Goal: Find contact information: Find contact information

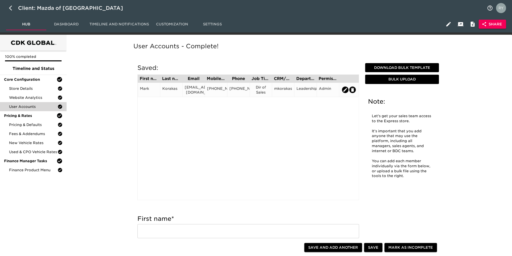
click at [195, 93] on div "[EMAIL_ADDRESS][DOMAIN_NAME]" at bounding box center [193, 90] width 22 height 14
click at [191, 90] on div "[EMAIL_ADDRESS][DOMAIN_NAME]" at bounding box center [194, 90] width 18 height 10
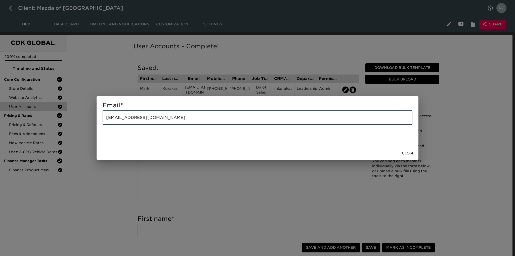
drag, startPoint x: 185, startPoint y: 118, endPoint x: 95, endPoint y: 121, distance: 90.8
click at [95, 121] on div "Email * [EMAIL_ADDRESS][DOMAIN_NAME] ​ Close" at bounding box center [257, 128] width 515 height 256
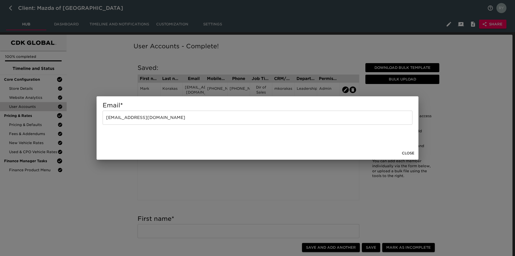
click at [412, 153] on span "Close" at bounding box center [408, 153] width 13 height 6
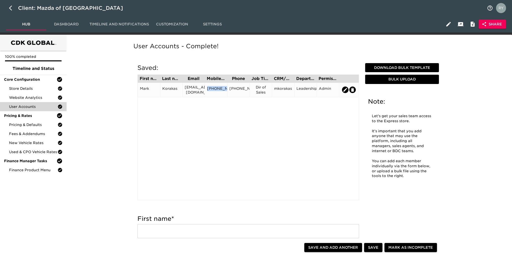
drag, startPoint x: 221, startPoint y: 94, endPoint x: 210, endPoint y: 85, distance: 14.1
click at [205, 86] on div "[PHONE_NUMBER]" at bounding box center [216, 90] width 22 height 14
copy div "[PHONE_NUMBER]"
drag, startPoint x: 244, startPoint y: 94, endPoint x: 230, endPoint y: 86, distance: 16.1
click at [230, 86] on div "[PHONE_NUMBER]" at bounding box center [238, 90] width 18 height 8
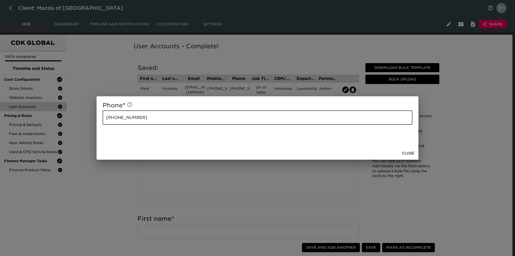
drag, startPoint x: 157, startPoint y: 116, endPoint x: 70, endPoint y: 124, distance: 87.6
click at [70, 124] on div "Phone * [PHONE_NUMBER] ​ Close" at bounding box center [257, 128] width 515 height 256
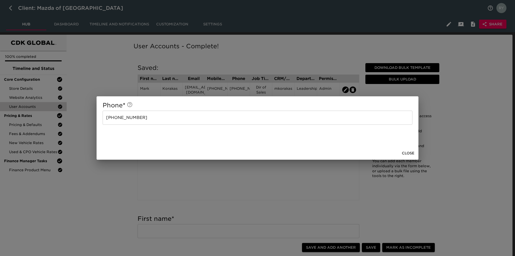
click at [413, 151] on span "Close" at bounding box center [408, 153] width 13 height 6
